Goal: Navigation & Orientation: Find specific page/section

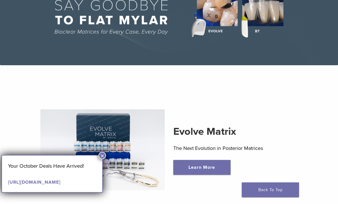
scroll to position [73, 0]
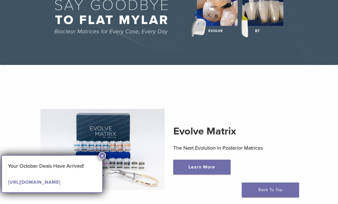
click at [106, 156] on button "×" at bounding box center [102, 155] width 7 height 7
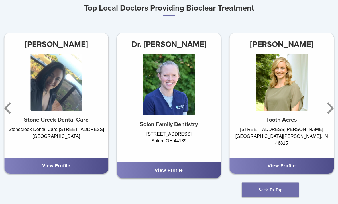
scroll to position [299, 0]
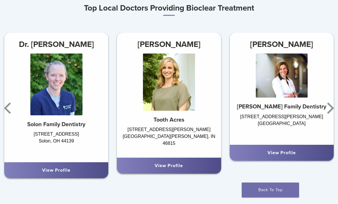
click at [296, 150] on div "View Profile" at bounding box center [281, 153] width 95 height 7
click at [328, 113] on icon "Next" at bounding box center [329, 108] width 11 height 34
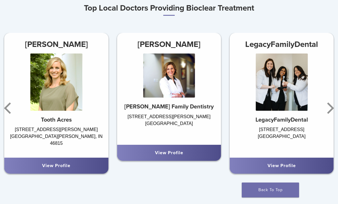
click at [179, 155] on link "View Profile" at bounding box center [169, 153] width 28 height 6
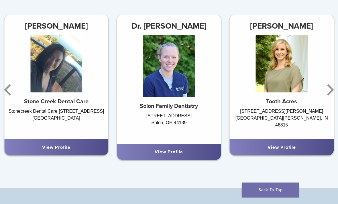
click at [331, 93] on icon "Next" at bounding box center [329, 90] width 11 height 34
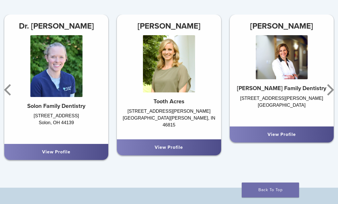
click at [330, 91] on icon "Next" at bounding box center [330, 89] width 7 height 11
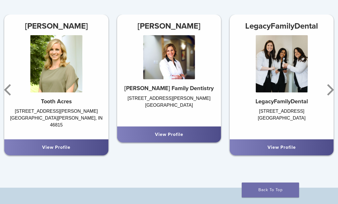
click at [329, 93] on icon "Next" at bounding box center [330, 89] width 7 height 11
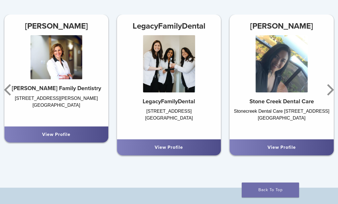
click at [332, 91] on icon "Next" at bounding box center [329, 90] width 11 height 34
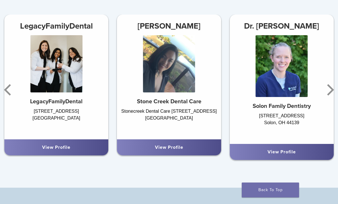
click at [331, 95] on icon "Next" at bounding box center [329, 90] width 11 height 34
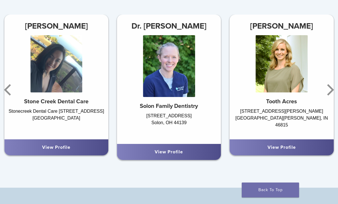
click at [332, 93] on icon "Next" at bounding box center [329, 90] width 11 height 34
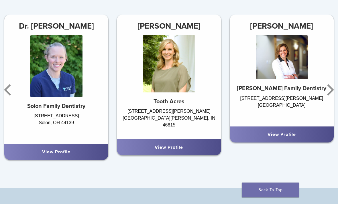
click at [329, 91] on icon "Next" at bounding box center [329, 90] width 11 height 34
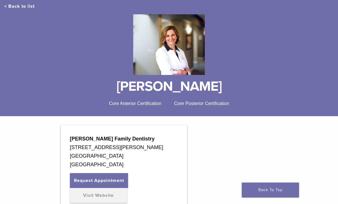
scroll to position [53, 0]
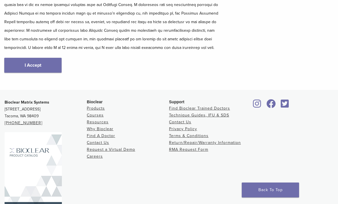
scroll to position [126, 0]
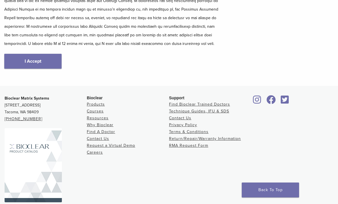
click at [94, 132] on link "Find A Doctor" at bounding box center [101, 131] width 28 height 5
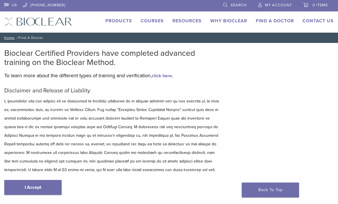
click at [17, 184] on link "I Accept" at bounding box center [32, 187] width 57 height 15
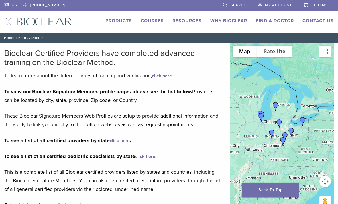
click at [122, 142] on link "click here" at bounding box center [120, 141] width 20 height 6
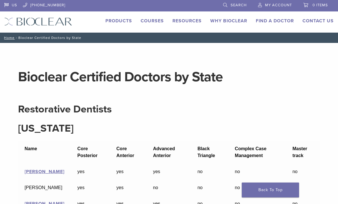
click at [110, 23] on link "Products" at bounding box center [118, 21] width 27 height 6
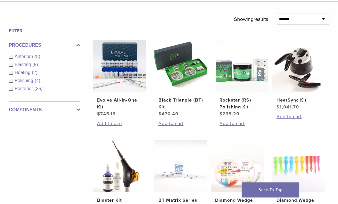
scroll to position [178, 0]
click at [76, 112] on label "Components" at bounding box center [44, 110] width 71 height 7
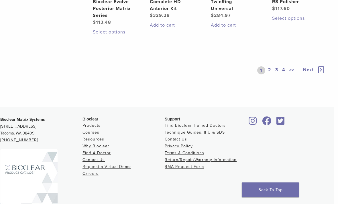
scroll to position [484, 4]
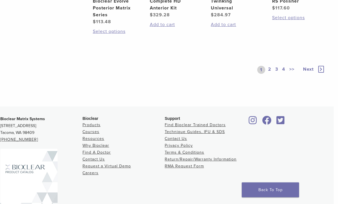
click at [185, 128] on link "Find Bioclear Trained Doctors" at bounding box center [195, 125] width 61 height 5
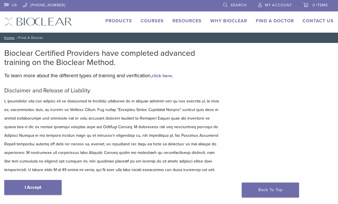
click at [27, 191] on link "I Accept" at bounding box center [32, 187] width 57 height 15
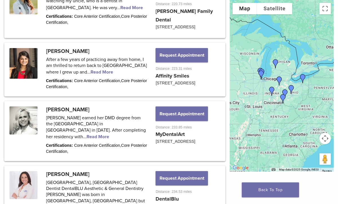
scroll to position [742, 0]
